Goal: Task Accomplishment & Management: Use online tool/utility

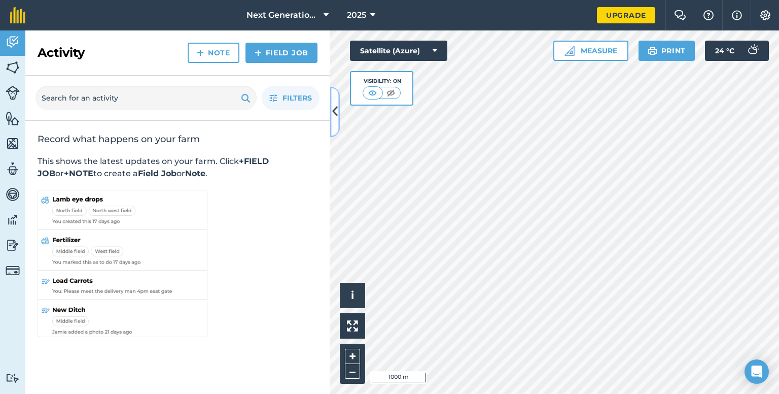
click at [333, 112] on icon at bounding box center [335, 112] width 6 height 18
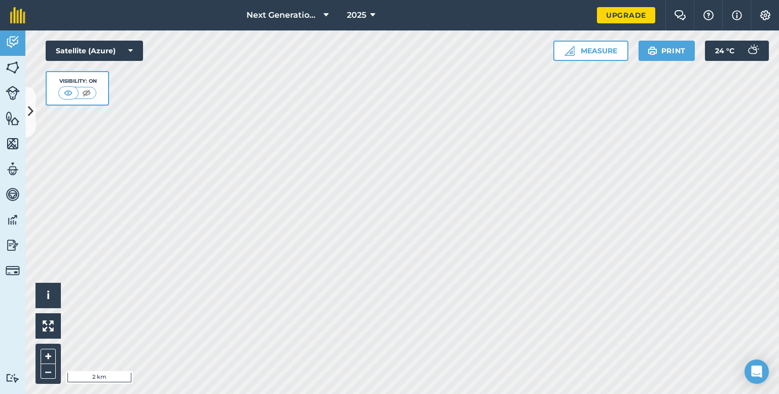
click at [375, 393] on html "Next Generation Farmers 2025 Upgrade Farm Chat Help Info Settings Map printing …" at bounding box center [389, 197] width 779 height 394
click at [590, 28] on div "Next Generation Farmers 2025 Upgrade Farm Chat Help Info Settings Map printing …" at bounding box center [389, 197] width 779 height 394
click at [298, 393] on html "Next Generation Farmers 2025 Upgrade Farm Chat Help Info Settings Map printing …" at bounding box center [389, 197] width 779 height 394
click at [591, 0] on html "Next Generation Farmers 2025 Upgrade Farm Chat Help Info Settings Map printing …" at bounding box center [389, 197] width 779 height 394
click at [491, 11] on div "Next Generation Farmers 2025 Upgrade Farm Chat Help Info Settings Map printing …" at bounding box center [389, 197] width 779 height 394
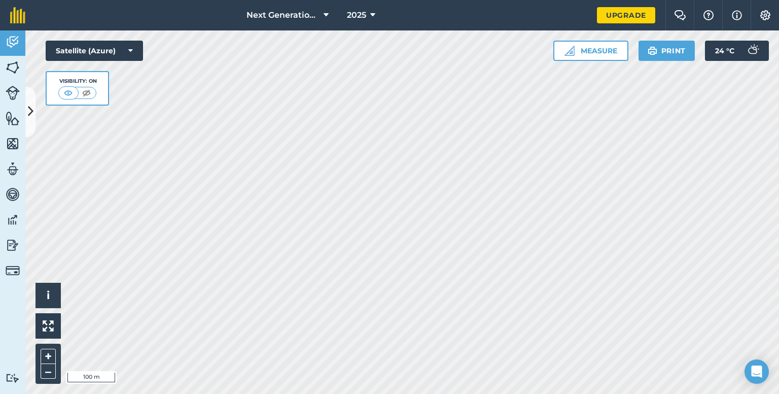
click at [484, 4] on div "Next Generation Farmers 2025 Upgrade Farm Chat Help Info Settings Map printing …" at bounding box center [389, 197] width 779 height 394
click at [49, 364] on button "–" at bounding box center [48, 371] width 15 height 15
click at [16, 68] on img at bounding box center [13, 67] width 14 height 15
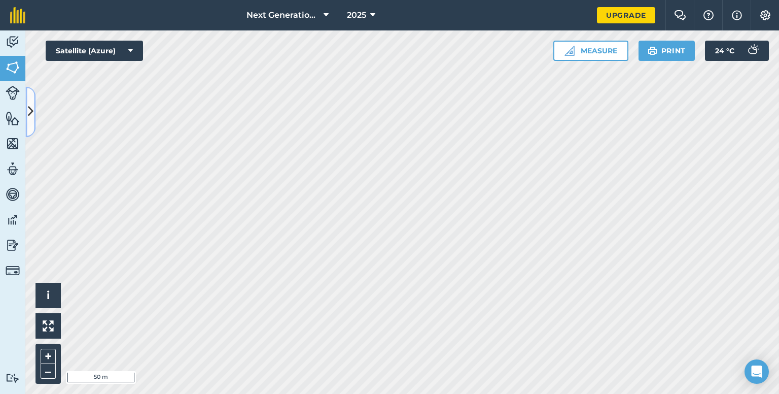
click at [30, 113] on icon at bounding box center [31, 112] width 6 height 18
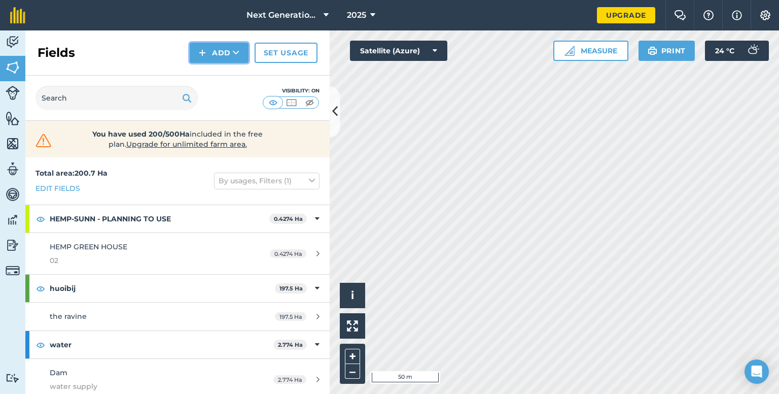
click at [223, 51] on button "Add" at bounding box center [219, 53] width 59 height 20
click at [231, 69] on link "Draw" at bounding box center [219, 75] width 56 height 22
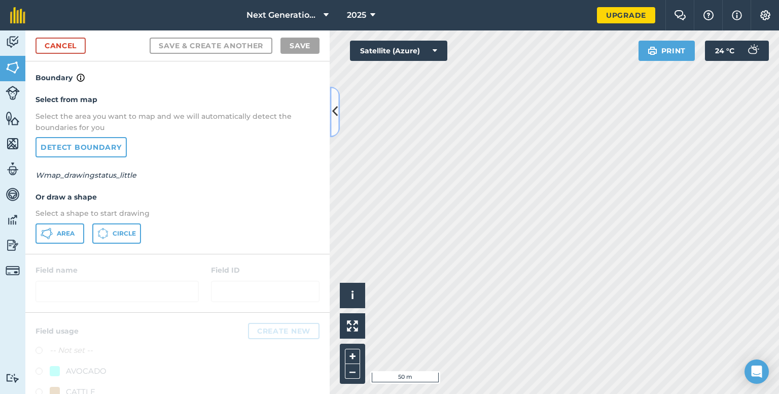
click at [337, 117] on icon at bounding box center [335, 112] width 6 height 18
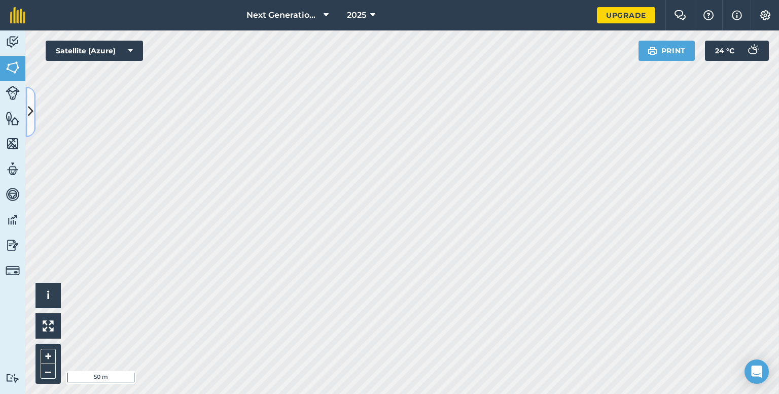
click at [30, 109] on icon at bounding box center [31, 112] width 6 height 18
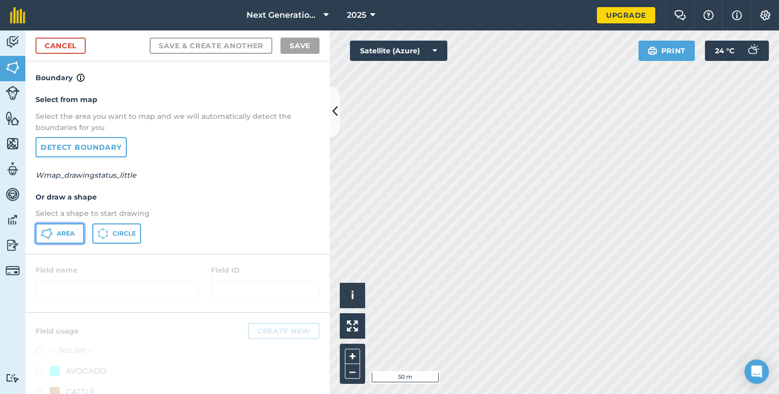
click at [45, 227] on icon at bounding box center [47, 233] width 12 height 12
click at [337, 120] on icon at bounding box center [335, 112] width 6 height 18
